Goal: Check status: Check status

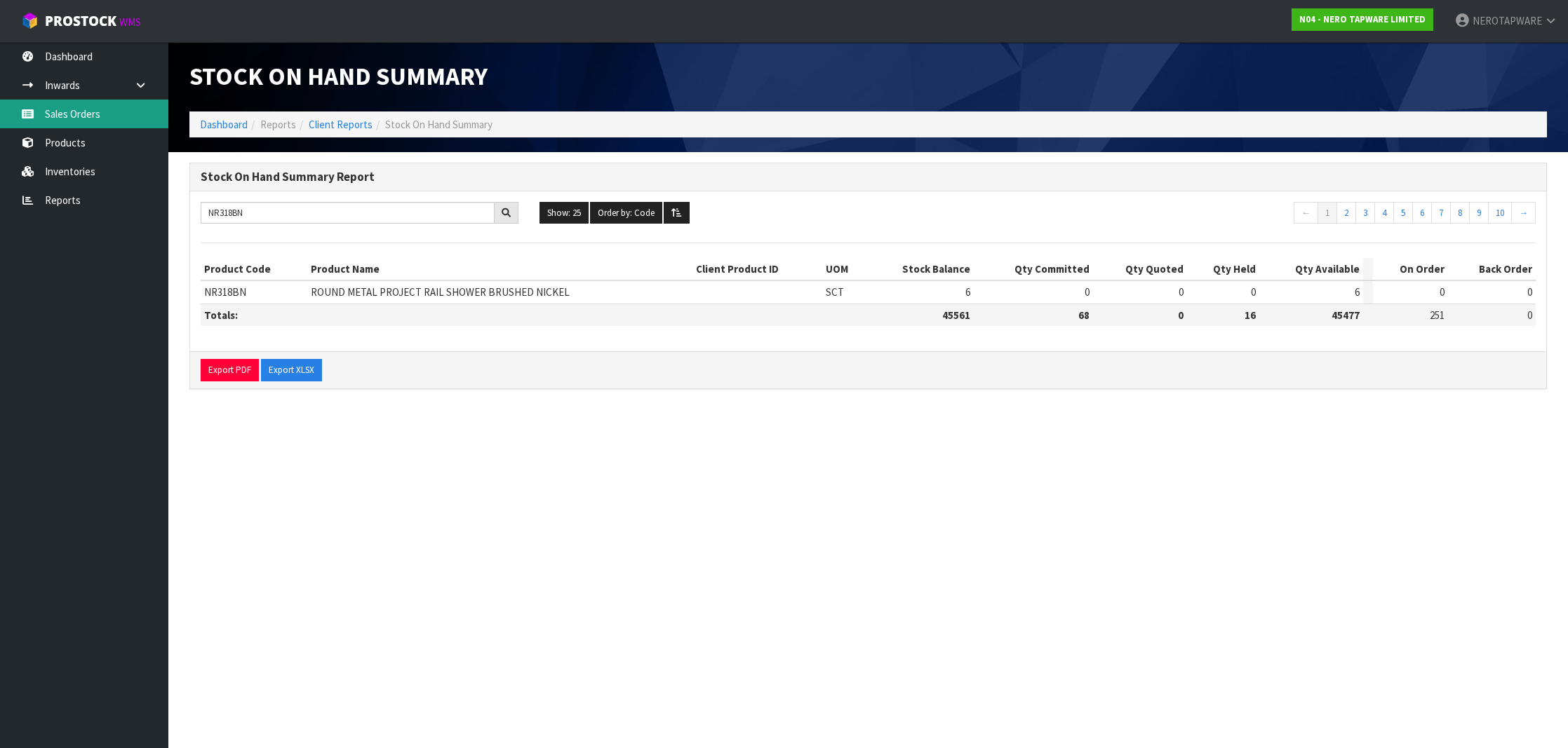
type input "NR318BN"
click at [82, 119] on link "Sales Orders" at bounding box center [84, 114] width 168 height 29
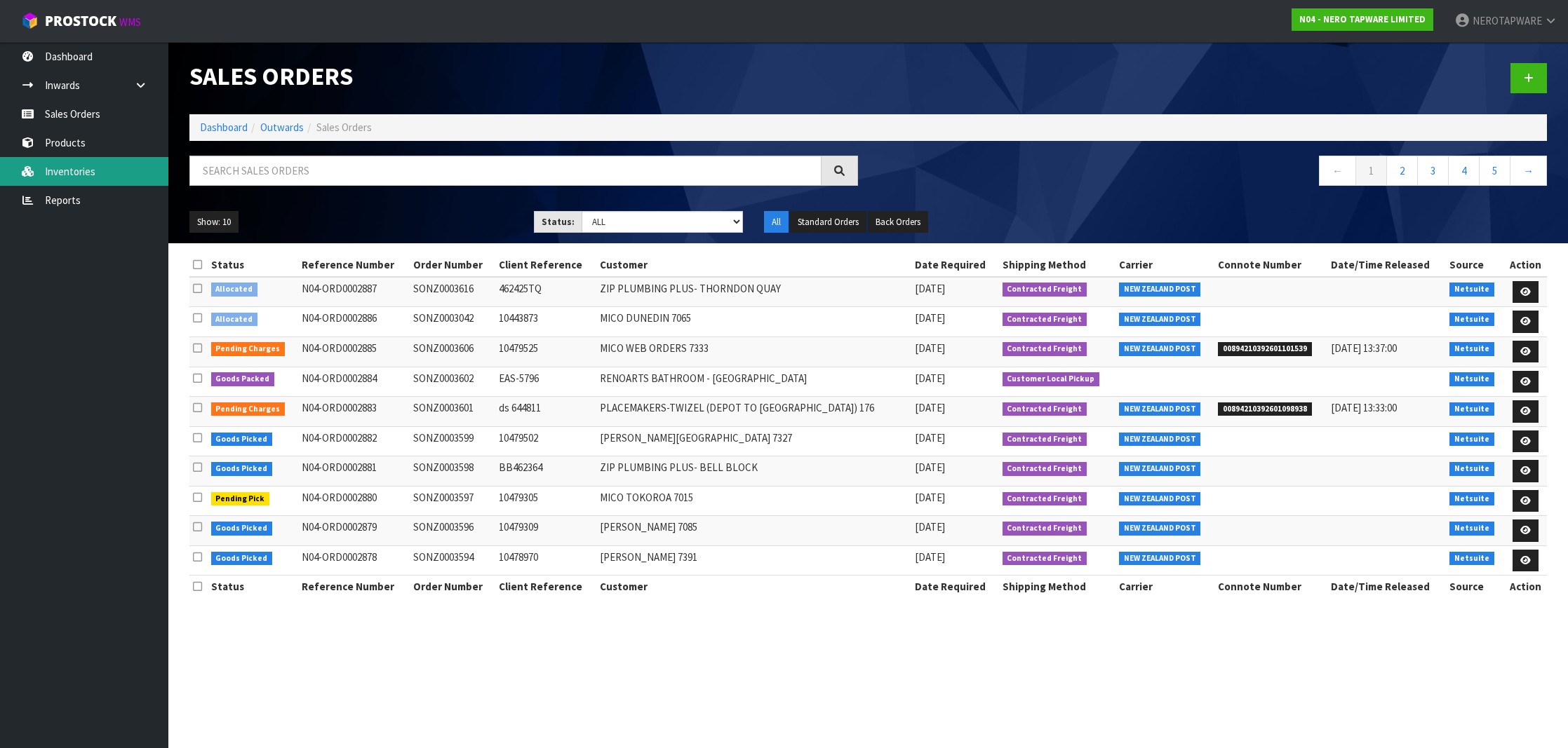
click at [78, 180] on link "Inventories" at bounding box center [84, 171] width 168 height 29
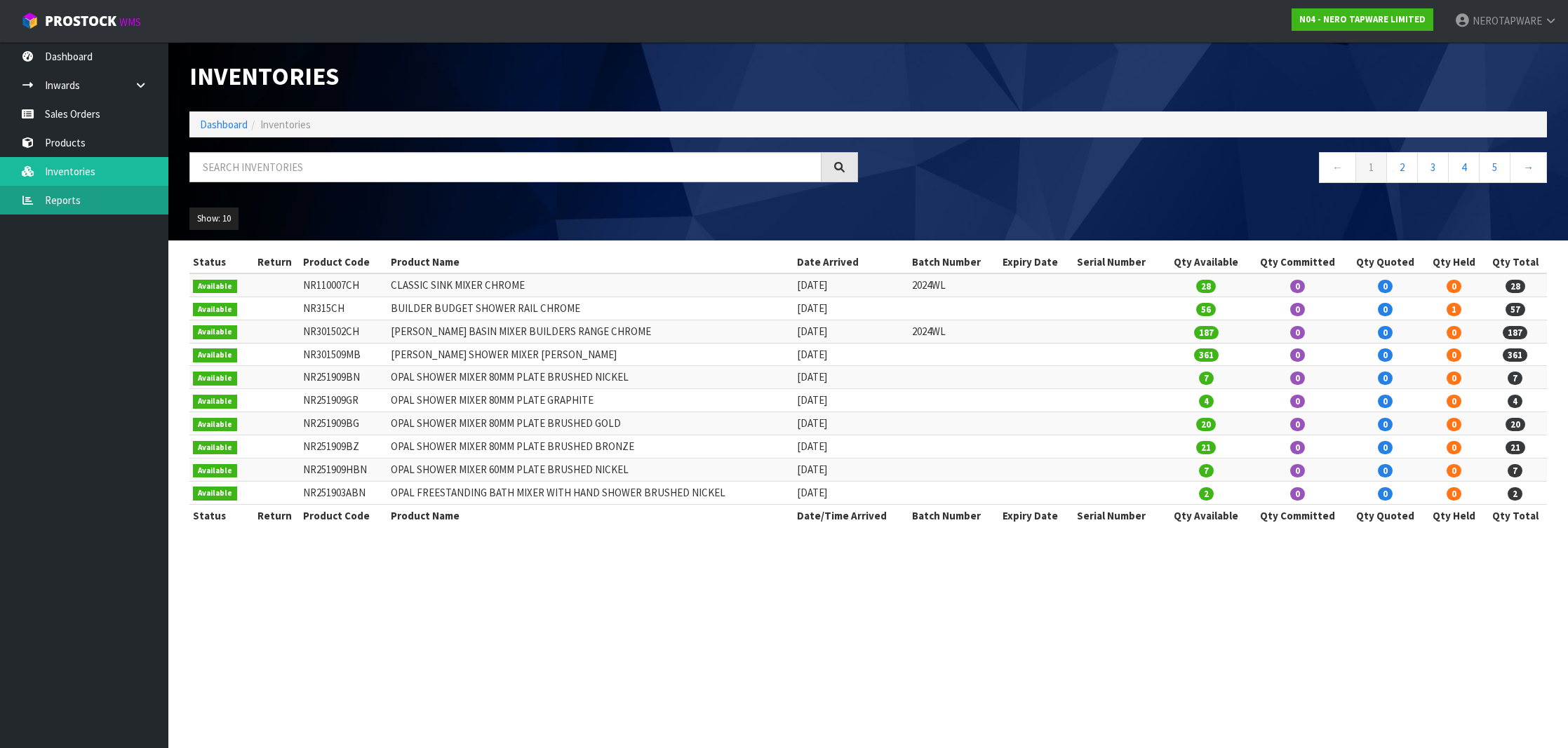
click at [74, 201] on div "Inventories Dashboard Inventories ← 1 2 3 4 5 → Show: 10 5 10 25 50 All Show St…" at bounding box center [784, 276] width 1568 height 552
click at [68, 204] on link "Reports" at bounding box center [84, 200] width 168 height 29
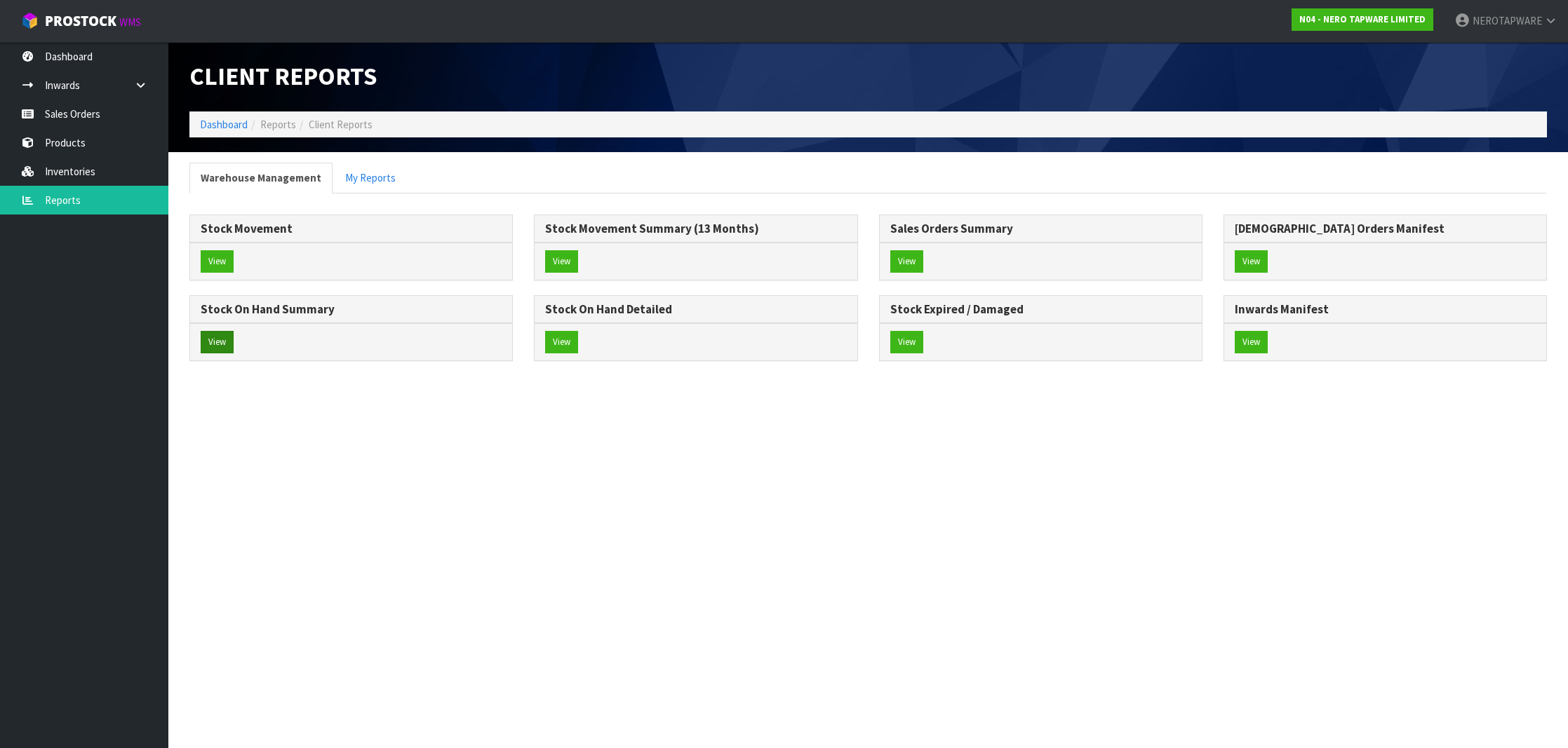
click at [214, 345] on button "View" at bounding box center [217, 342] width 33 height 23
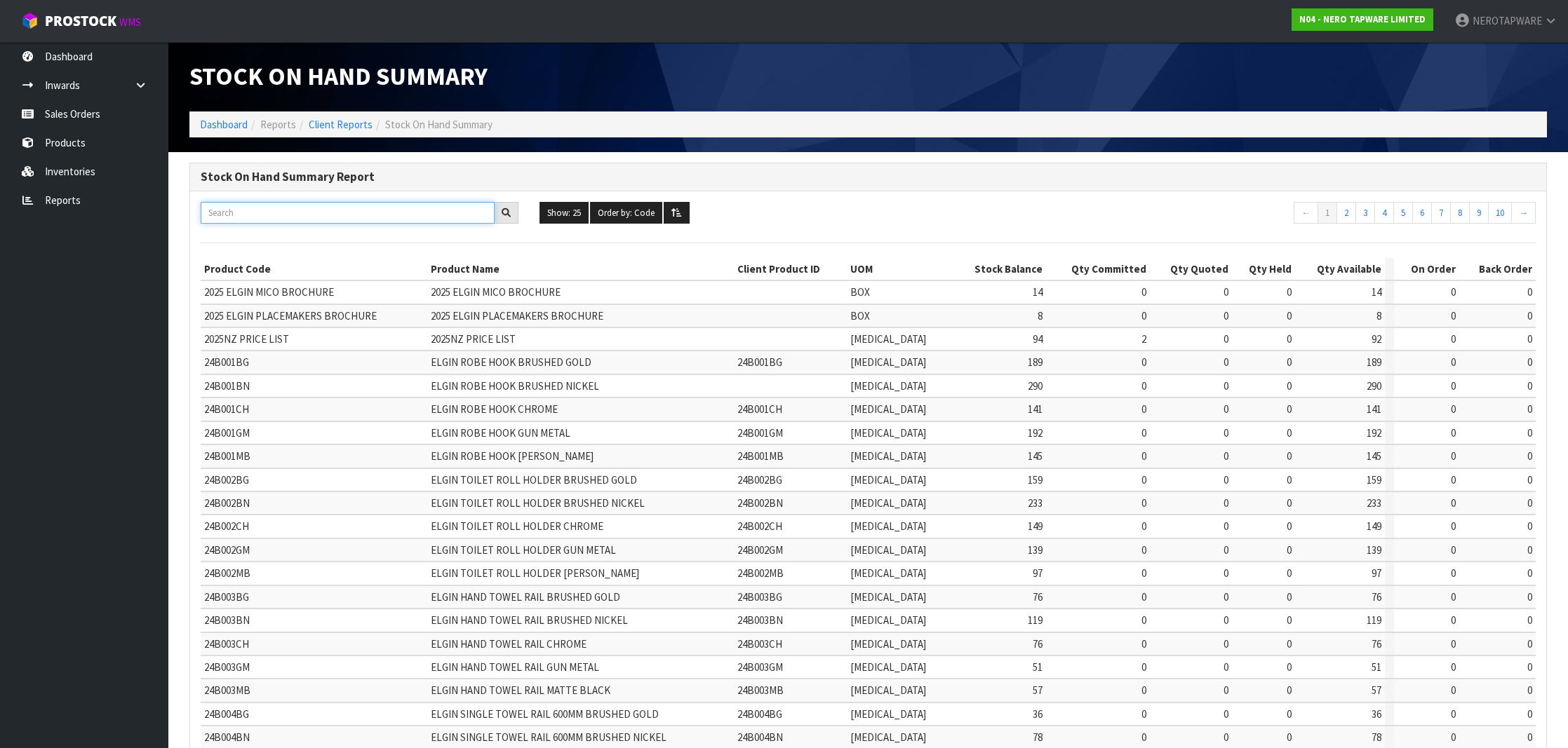
click at [316, 211] on input "text" at bounding box center [347, 213] width 294 height 22
paste input "NR318MB"
type input "NR318MB"
